Goal: Task Accomplishment & Management: Manage account settings

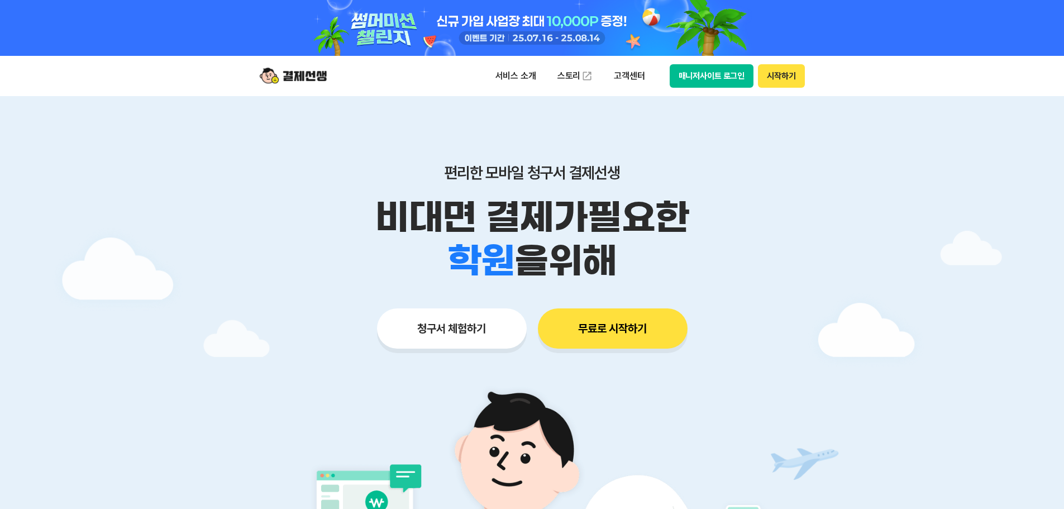
click at [729, 88] on div "서비스 소개 스토리 고객센터 매니저사이트 로그인 시작하기" at bounding box center [532, 76] width 572 height 40
click at [722, 78] on button "매니저사이트 로그인" at bounding box center [712, 75] width 84 height 23
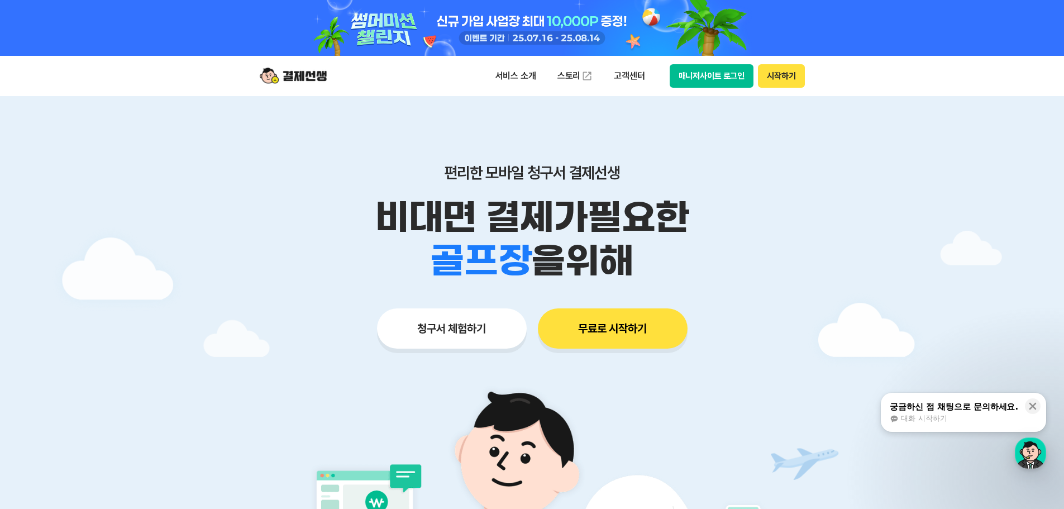
click at [702, 71] on button "매니저사이트 로그인" at bounding box center [712, 75] width 84 height 23
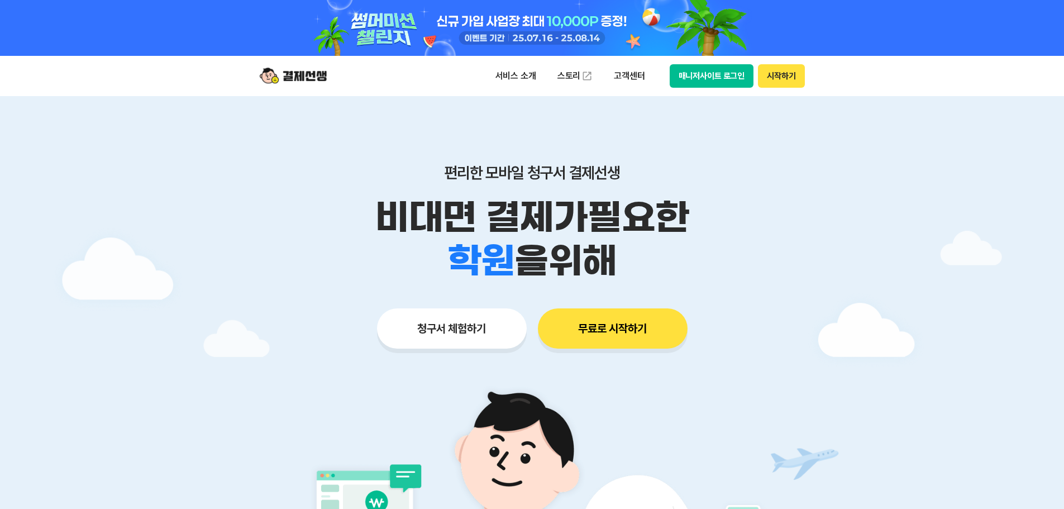
click at [712, 70] on button "매니저사이트 로그인" at bounding box center [712, 75] width 84 height 23
